Goal: Information Seeking & Learning: Find specific fact

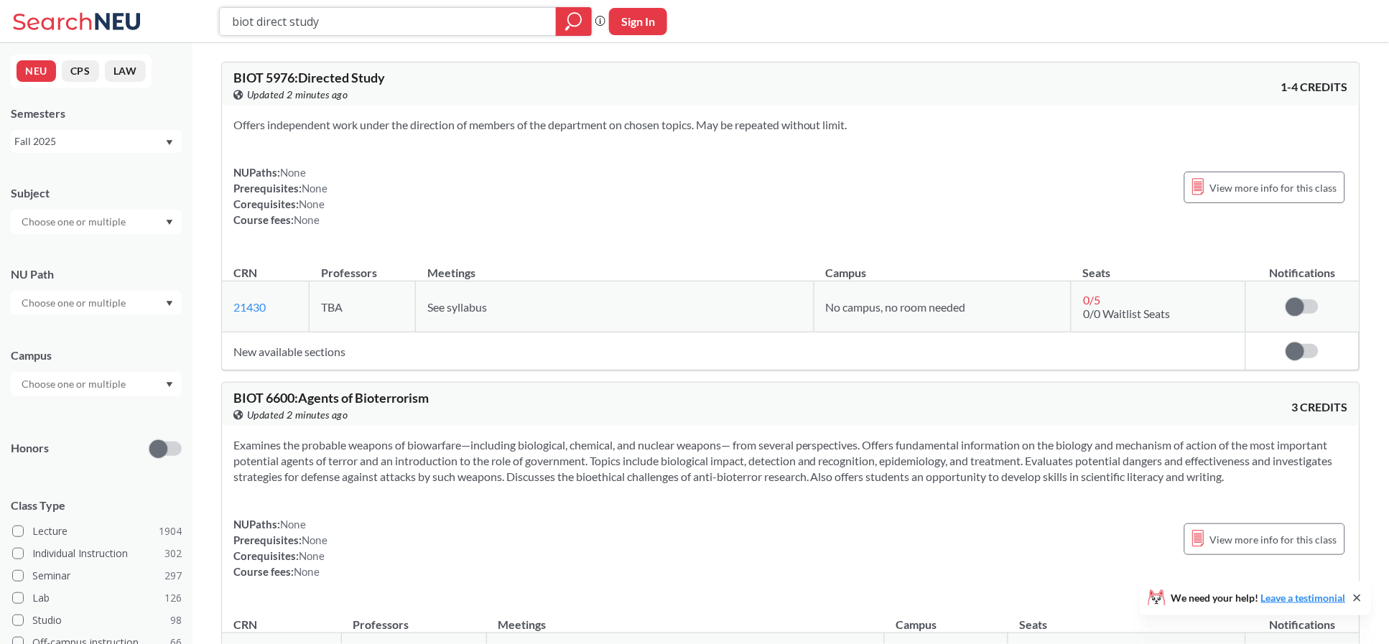
click at [340, 18] on input "biot direct study" at bounding box center [388, 21] width 315 height 24
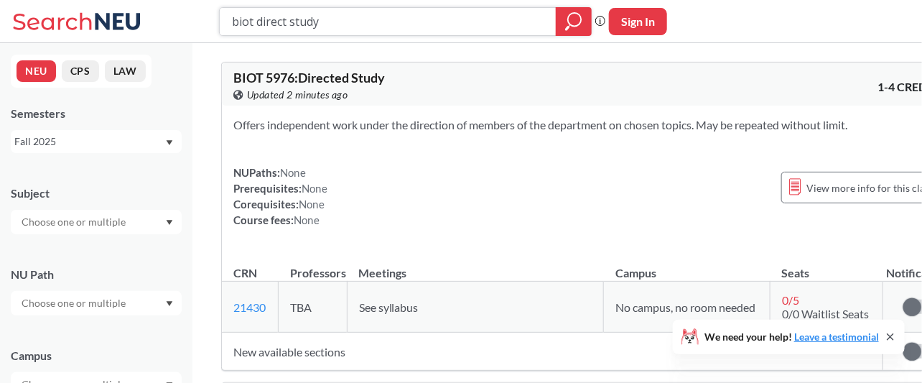
drag, startPoint x: 356, startPoint y: 17, endPoint x: 204, endPoint y: -4, distance: 153.0
click at [204, 0] on html "biot direct study Phrase search guarantees the exact search appears in the resu…" at bounding box center [461, 191] width 922 height 383
click at [312, 25] on input "BIOT 7247" at bounding box center [388, 21] width 315 height 24
type input "BIOT 7247"
click at [665, 23] on button "Sign In" at bounding box center [638, 21] width 58 height 27
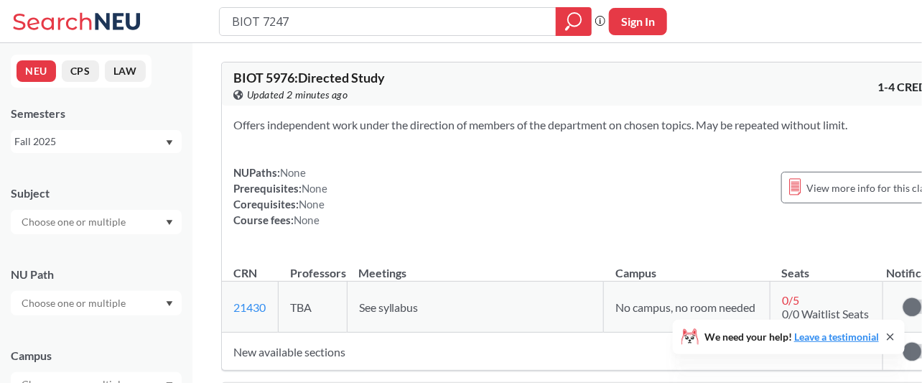
select select "US"
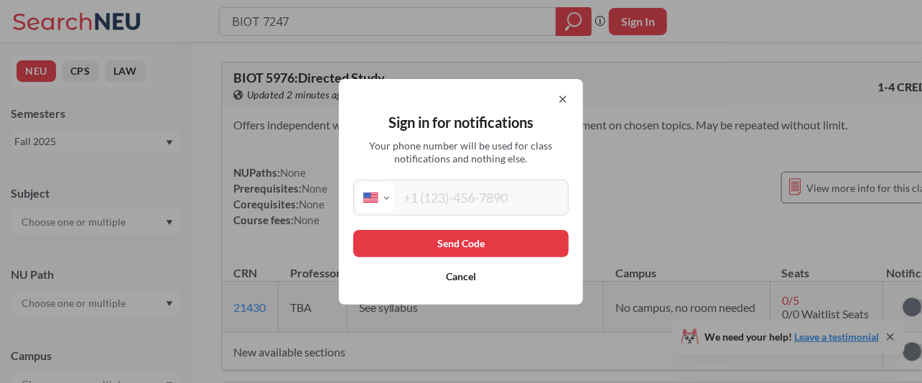
click at [569, 95] on icon at bounding box center [562, 98] width 11 height 11
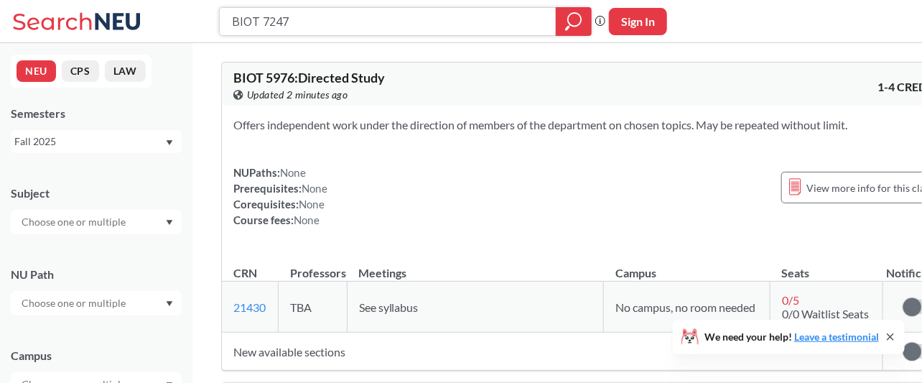
click at [572, 32] on div at bounding box center [574, 21] width 36 height 29
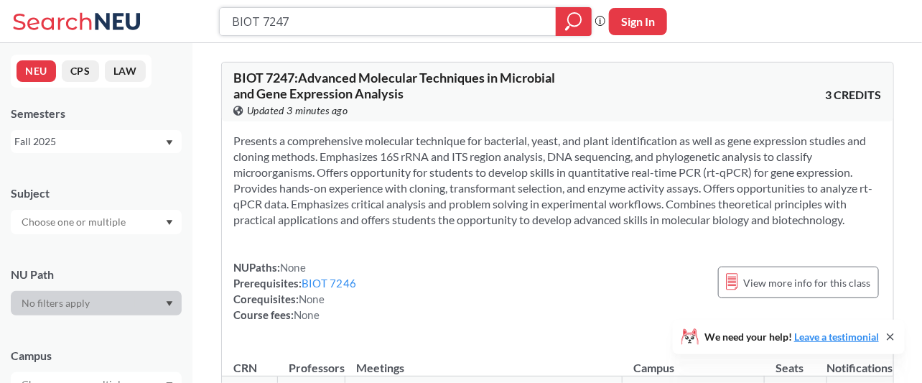
drag, startPoint x: 312, startPoint y: 29, endPoint x: 260, endPoint y: 26, distance: 52.5
click at [260, 26] on input "BIOT 7247" at bounding box center [388, 21] width 315 height 24
type input "BIOT direct study"
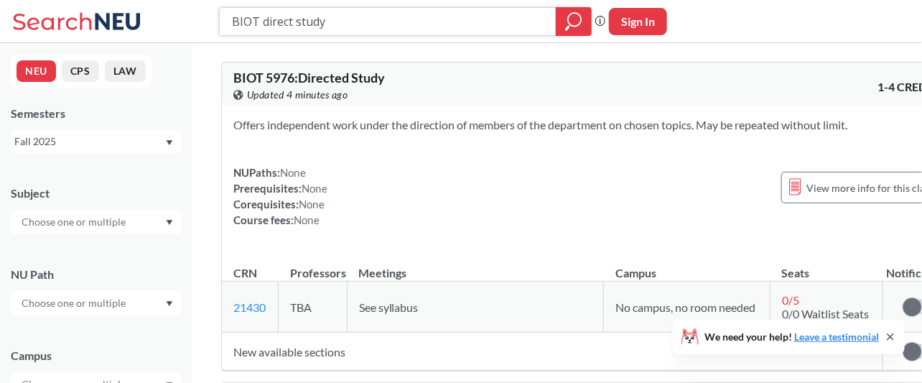
drag, startPoint x: 335, startPoint y: 26, endPoint x: 262, endPoint y: 23, distance: 72.6
click at [262, 23] on input "BIOT direct study" at bounding box center [388, 21] width 315 height 24
type input "BIOT 7246"
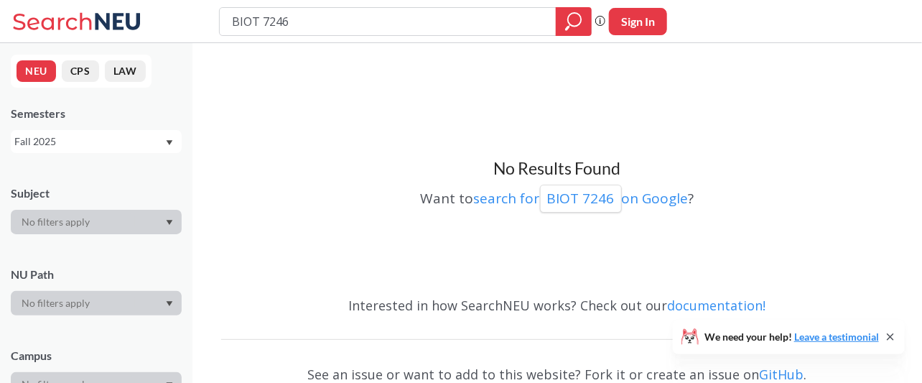
click at [305, 17] on input "BIOT 7246" at bounding box center [388, 21] width 315 height 24
click at [107, 141] on div "Fall 2025" at bounding box center [89, 142] width 150 height 16
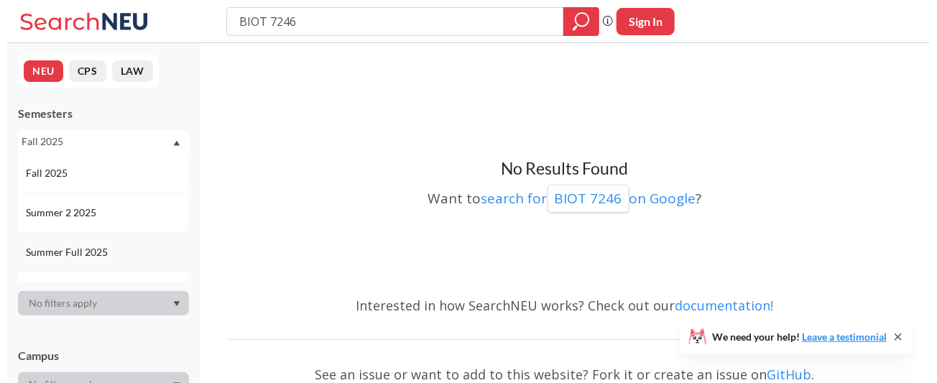
scroll to position [95, 0]
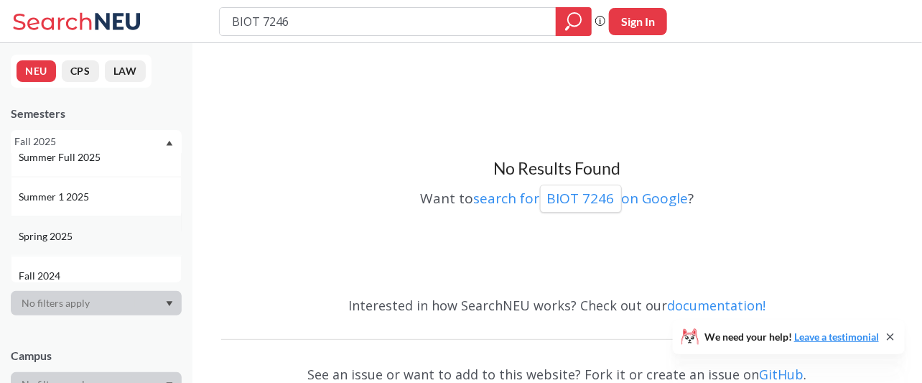
click at [100, 238] on div "Spring 2025" at bounding box center [100, 236] width 162 height 16
